Goal: Task Accomplishment & Management: Use online tool/utility

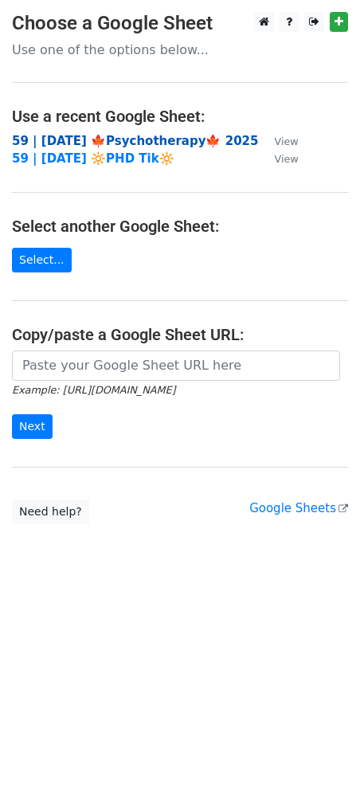
click at [110, 142] on strong "59 | SEP 20 🍁Psychotherapy🍁 2025" at bounding box center [135, 141] width 246 height 14
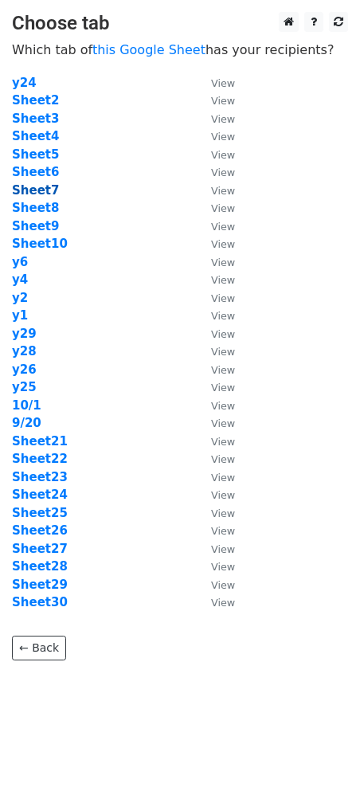
click at [39, 190] on strong "Sheet7" at bounding box center [35, 190] width 47 height 14
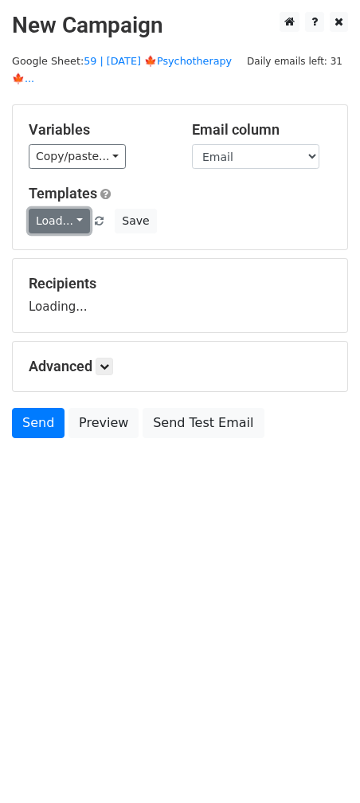
click at [52, 209] on link "Load..." at bounding box center [59, 221] width 61 height 25
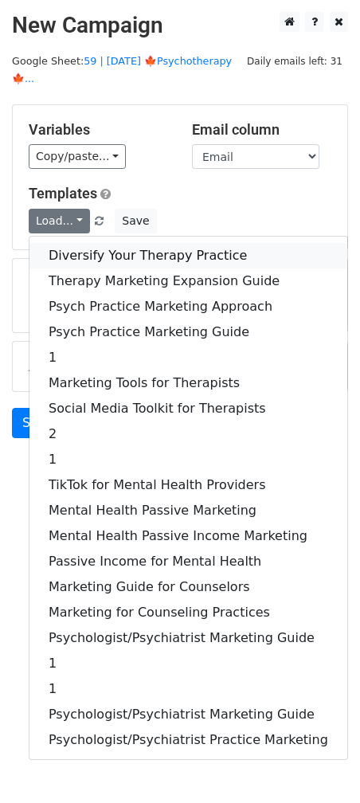
click at [64, 243] on link "Diversify Your Therapy Practice" at bounding box center [188, 255] width 318 height 25
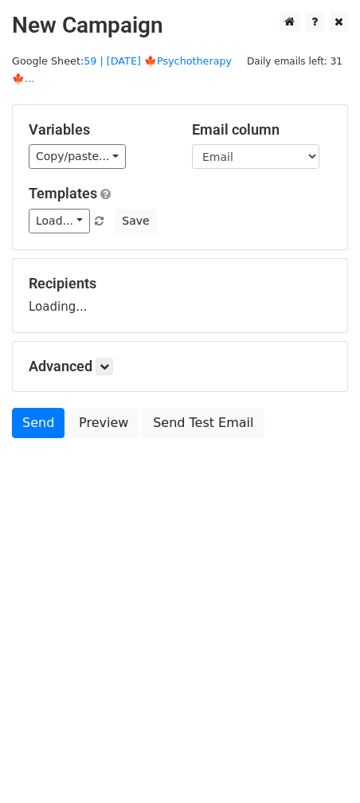
click at [190, 209] on div "Load... Diversify Your Therapy Practice Therapy Marketing Expansion Guide Psych…" at bounding box center [180, 221] width 326 height 25
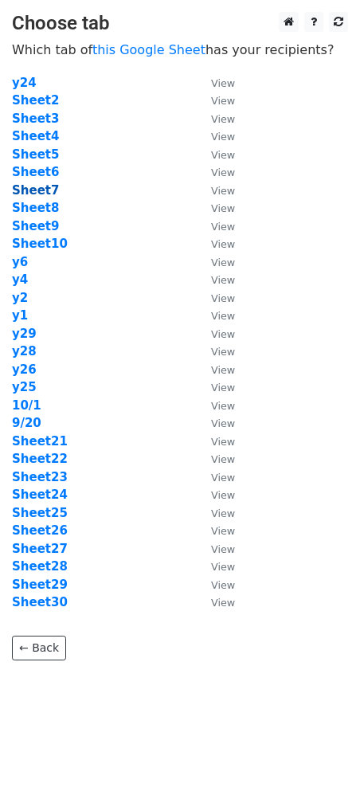
click at [45, 192] on strong "Sheet7" at bounding box center [35, 190] width 47 height 14
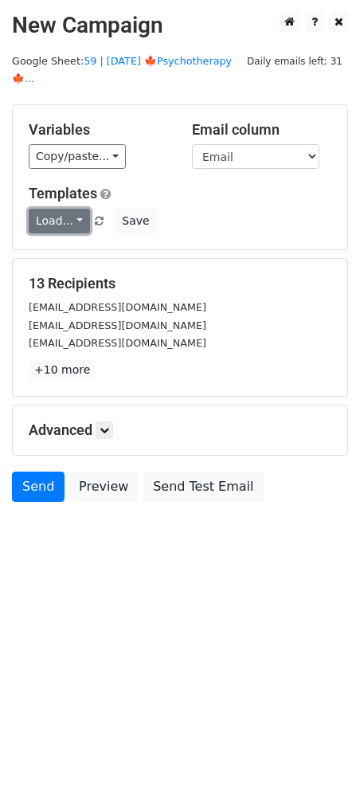
click at [50, 209] on link "Load..." at bounding box center [59, 221] width 61 height 25
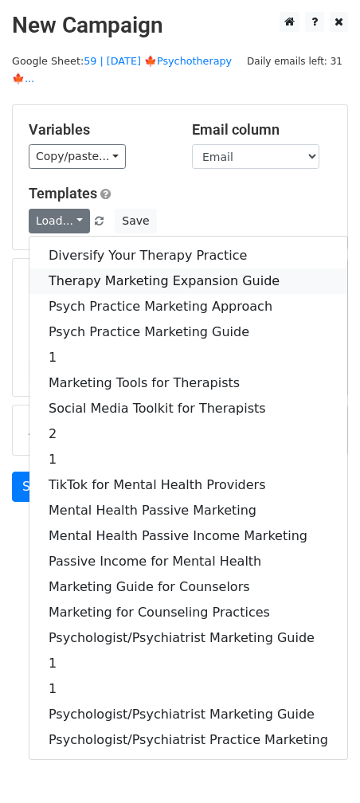
click at [80, 268] on link "Therapy Marketing Expansion Guide" at bounding box center [188, 280] width 318 height 25
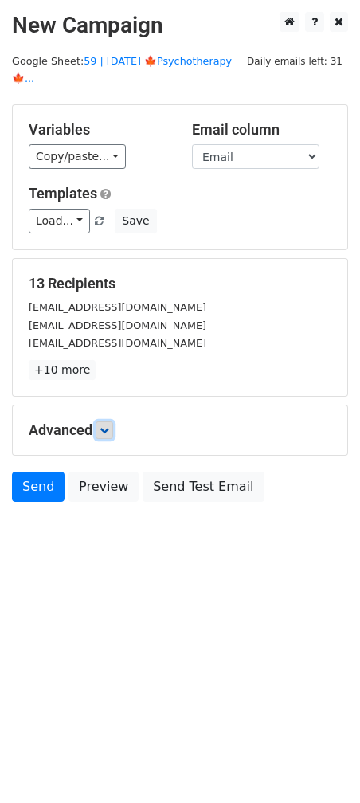
click at [109, 425] on icon at bounding box center [105, 430] width 10 height 10
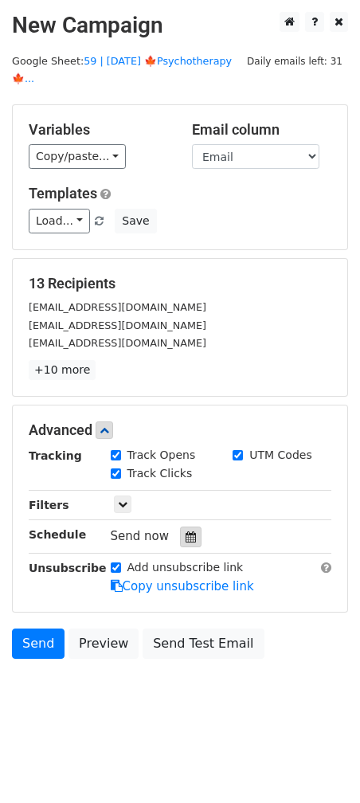
click at [193, 526] on div at bounding box center [190, 536] width 21 height 21
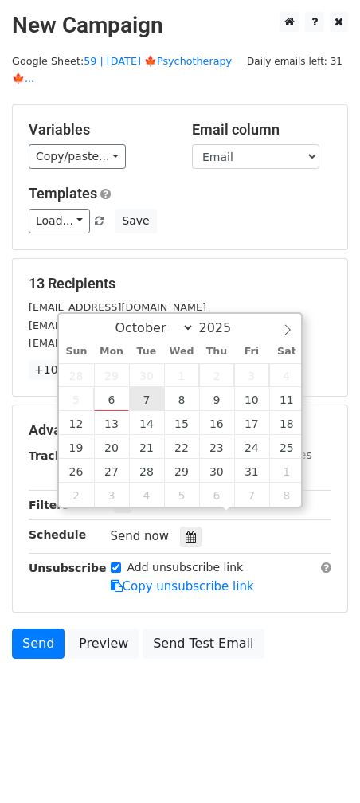
type input "2025-10-07 12:00"
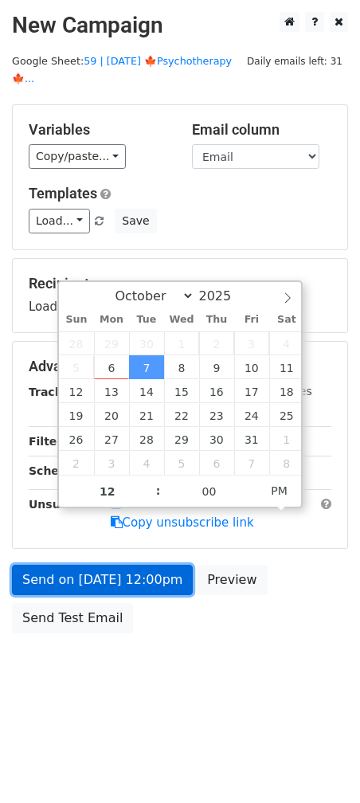
click at [115, 569] on link "Send on Oct 7 at 12:00pm" at bounding box center [102, 579] width 181 height 30
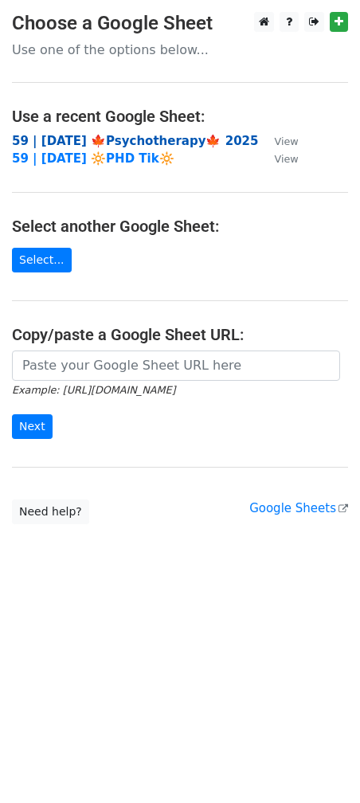
click at [114, 143] on strong "59 | SEP 20 🍁Psychotherapy🍁 2025" at bounding box center [135, 141] width 246 height 14
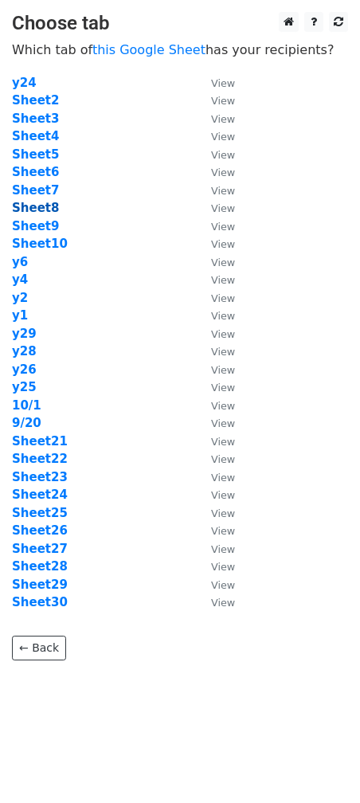
click at [42, 205] on strong "Sheet8" at bounding box center [35, 208] width 47 height 14
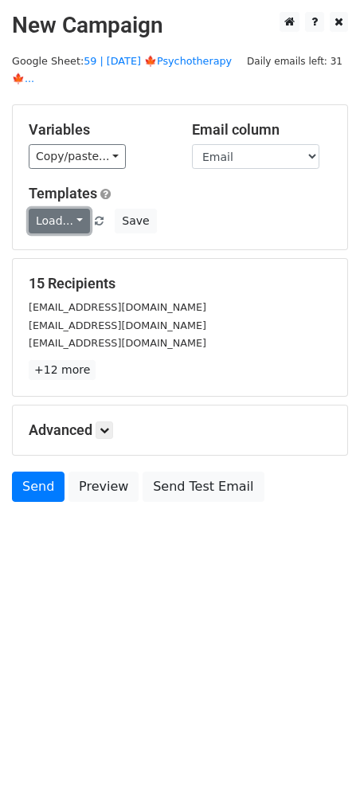
click at [71, 209] on link "Load..." at bounding box center [59, 221] width 61 height 25
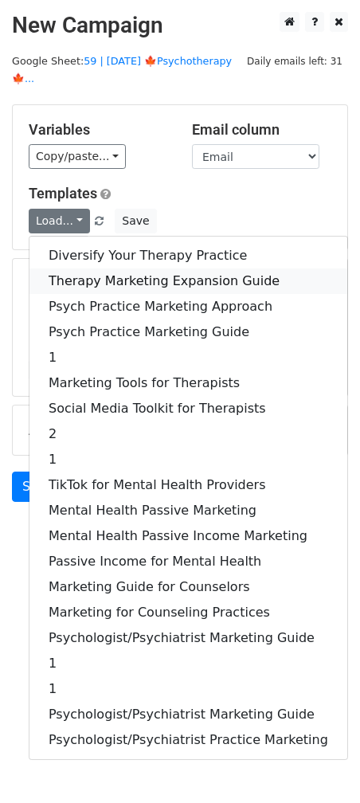
click at [86, 268] on link "Therapy Marketing Expansion Guide" at bounding box center [188, 280] width 318 height 25
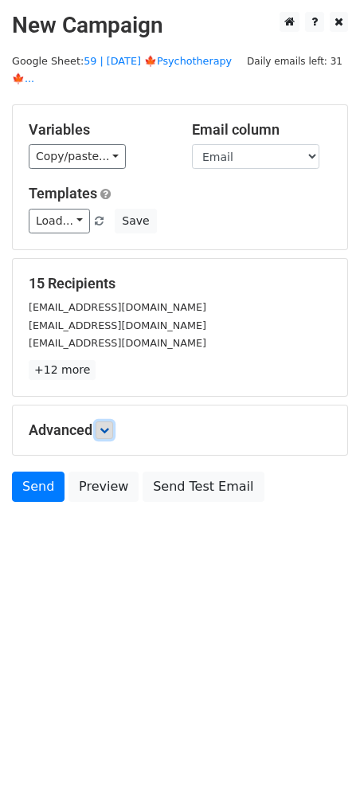
click at [107, 425] on icon at bounding box center [105, 430] width 10 height 10
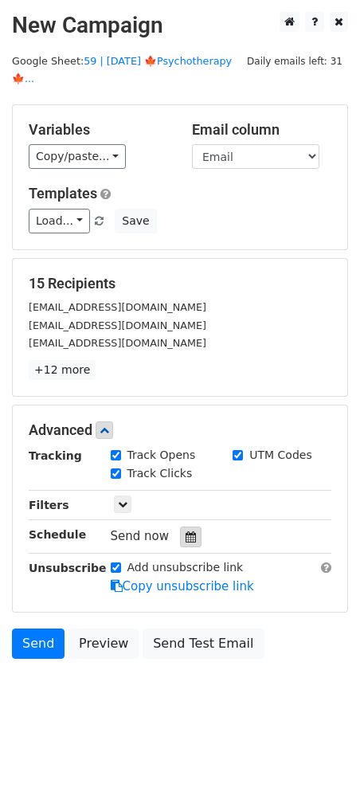
click at [186, 531] on icon at bounding box center [191, 536] width 10 height 11
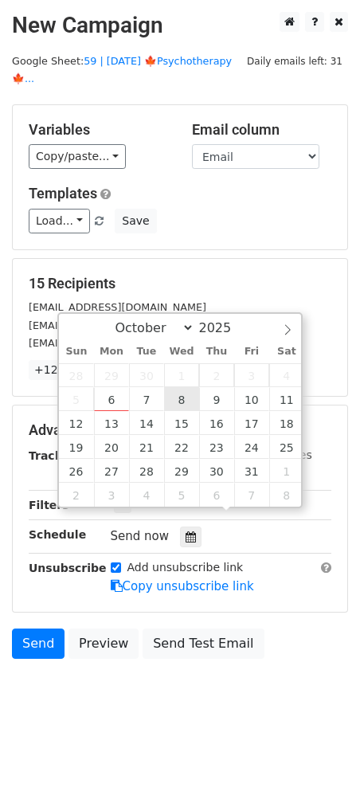
type input "2025-10-08 12:00"
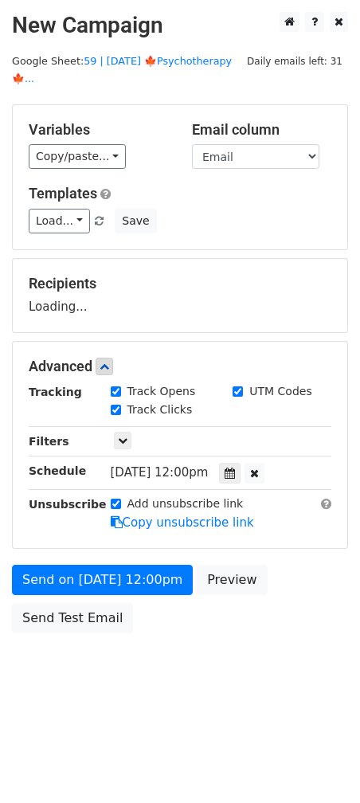
click at [133, 576] on div "Send on Oct 8 at 12:00pm Preview Send Test Email" at bounding box center [180, 602] width 360 height 76
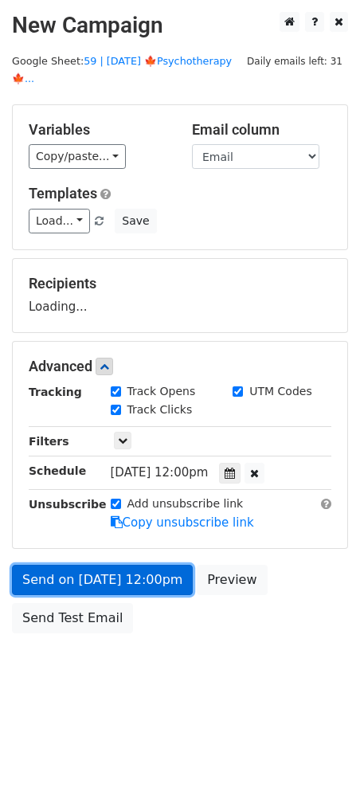
click at [136, 572] on link "Send on Oct 8 at 12:00pm" at bounding box center [102, 579] width 181 height 30
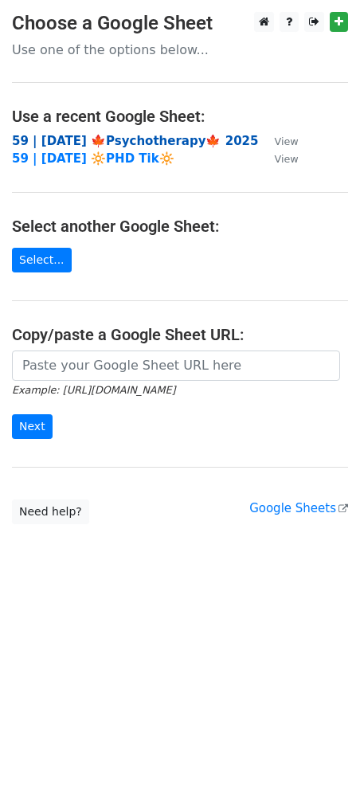
click at [109, 136] on strong "59 | SEP 20 🍁Psychotherapy🍁 2025" at bounding box center [135, 141] width 246 height 14
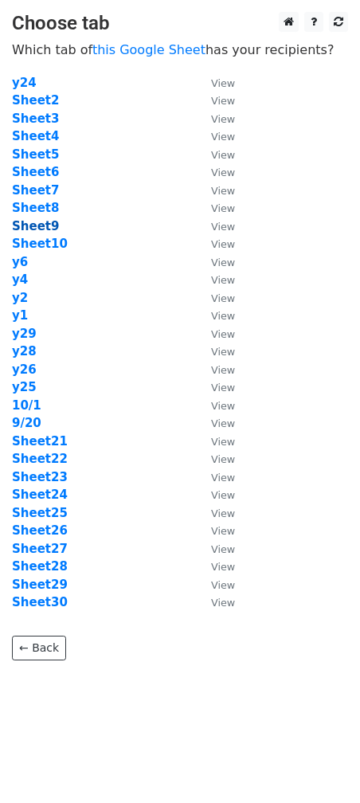
click at [31, 225] on strong "Sheet9" at bounding box center [35, 226] width 47 height 14
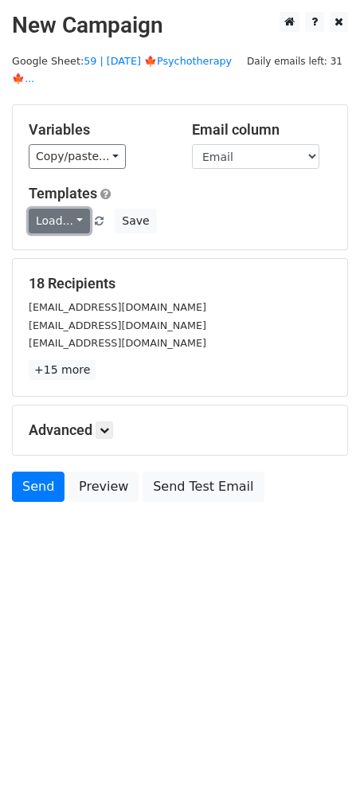
click at [65, 209] on link "Load..." at bounding box center [59, 221] width 61 height 25
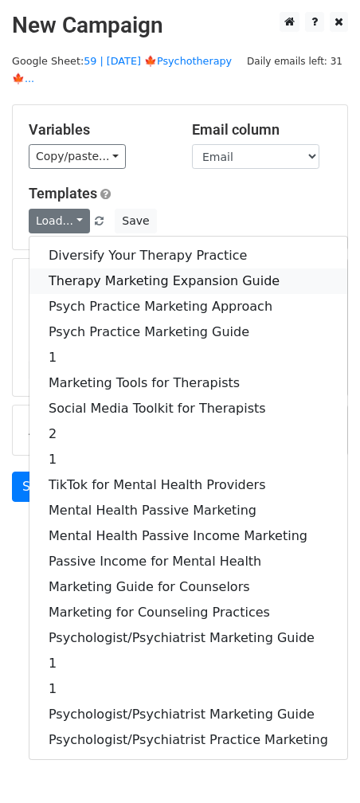
click at [99, 268] on link "Therapy Marketing Expansion Guide" at bounding box center [188, 280] width 318 height 25
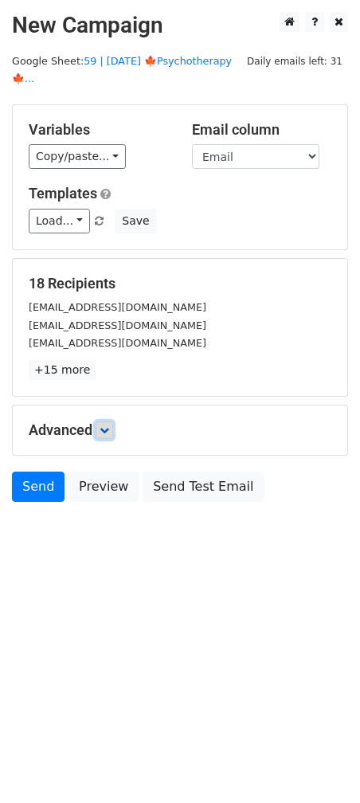
click at [112, 421] on link at bounding box center [105, 430] width 18 height 18
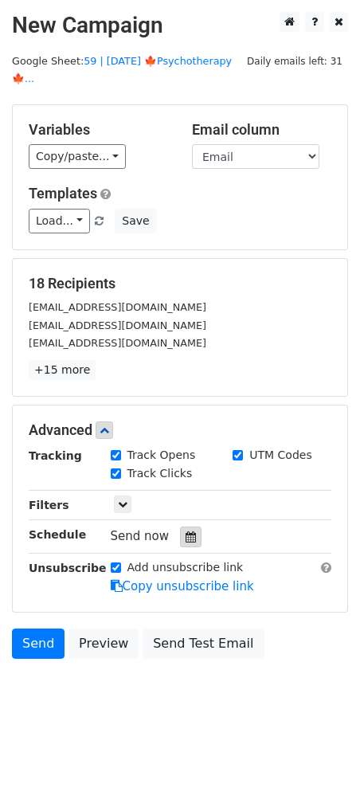
click at [184, 526] on div at bounding box center [190, 536] width 21 height 21
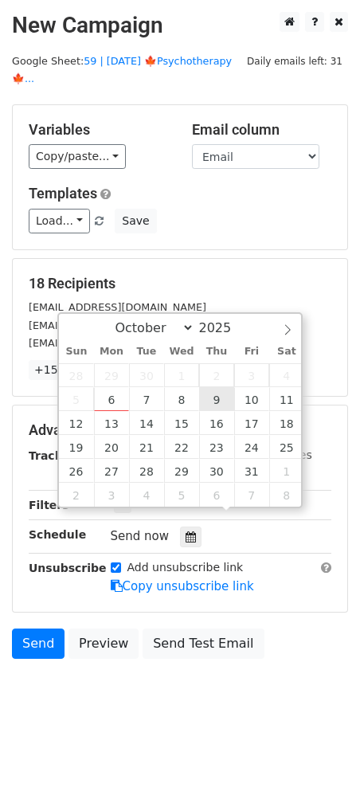
type input "2025-10-09 12:00"
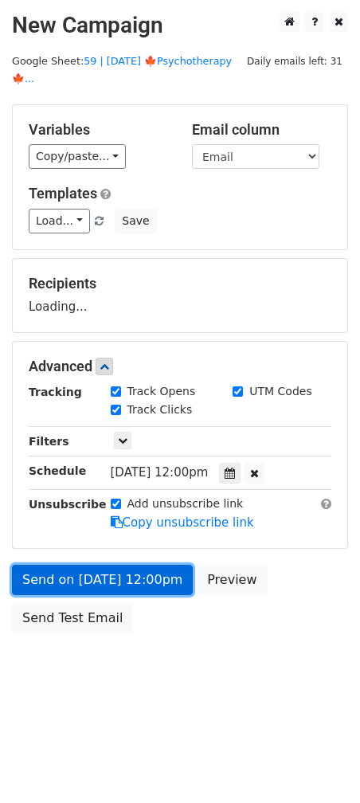
click at [147, 569] on link "Send on Oct 9 at 12:00pm" at bounding box center [102, 579] width 181 height 30
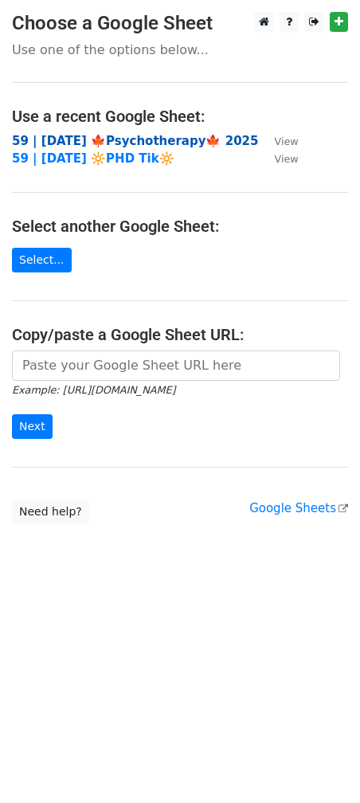
click at [109, 143] on strong "59 | SEP 20 🍁Psychotherapy🍁 2025" at bounding box center [135, 141] width 246 height 14
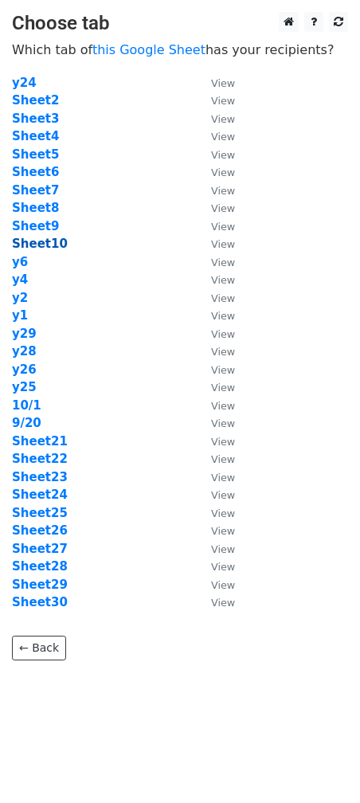
click at [41, 242] on strong "Sheet10" at bounding box center [40, 243] width 56 height 14
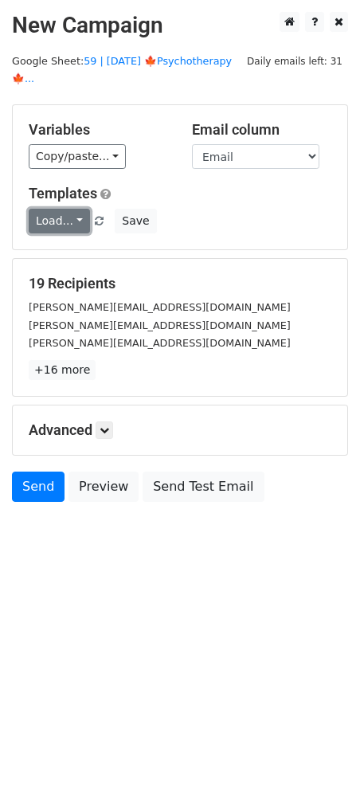
click at [66, 209] on link "Load..." at bounding box center [59, 221] width 61 height 25
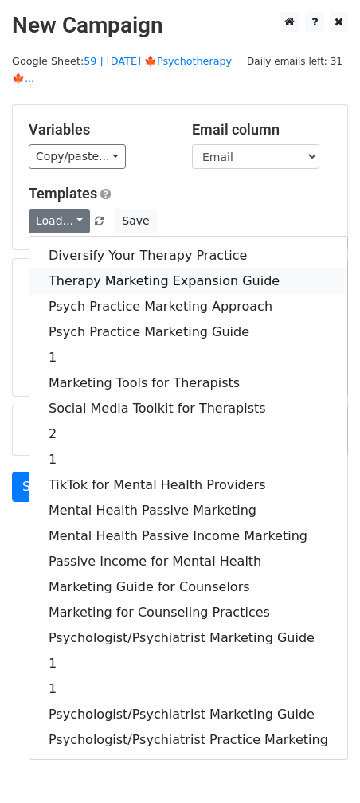
click at [91, 268] on link "Therapy Marketing Expansion Guide" at bounding box center [188, 280] width 318 height 25
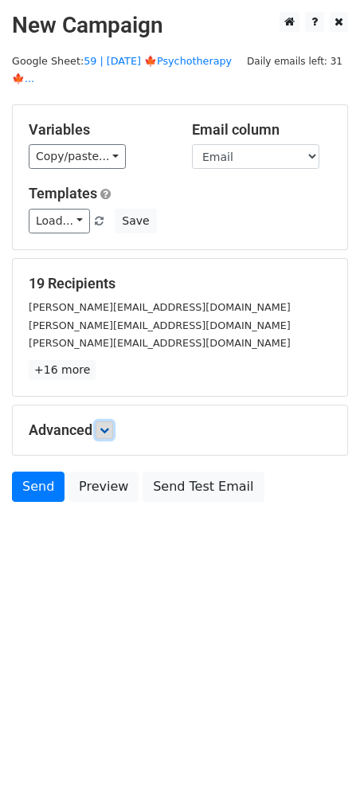
click at [109, 425] on icon at bounding box center [105, 430] width 10 height 10
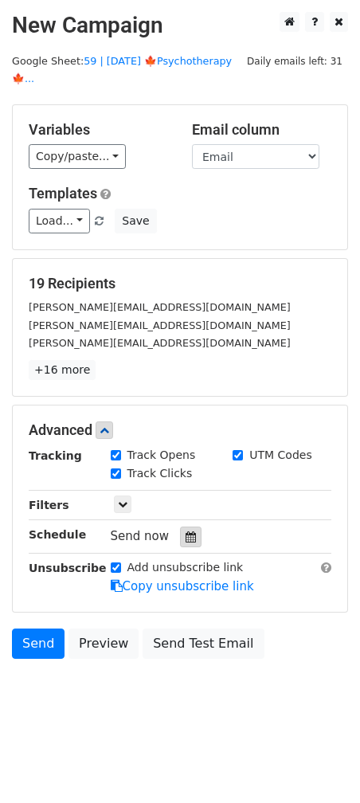
click at [186, 531] on icon at bounding box center [191, 536] width 10 height 11
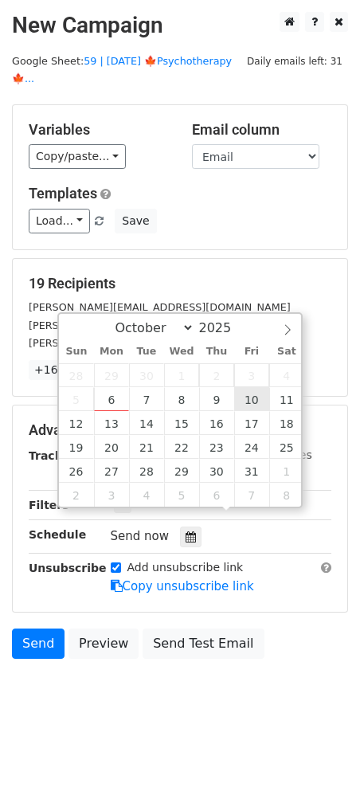
type input "[DATE] 12:00"
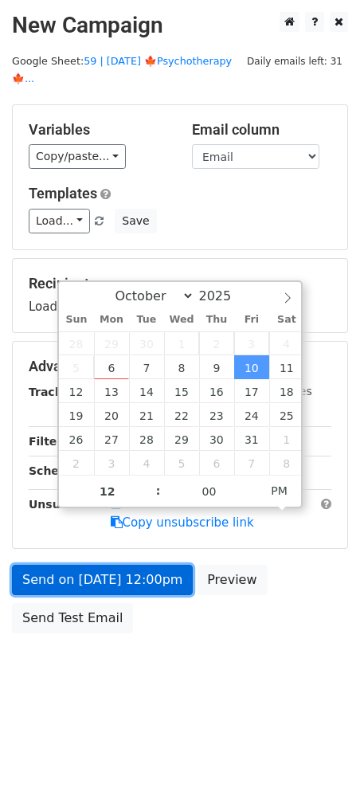
click at [125, 564] on link "Send on [DATE] 12:00pm" at bounding box center [102, 579] width 181 height 30
